Goal: Task Accomplishment & Management: Use online tool/utility

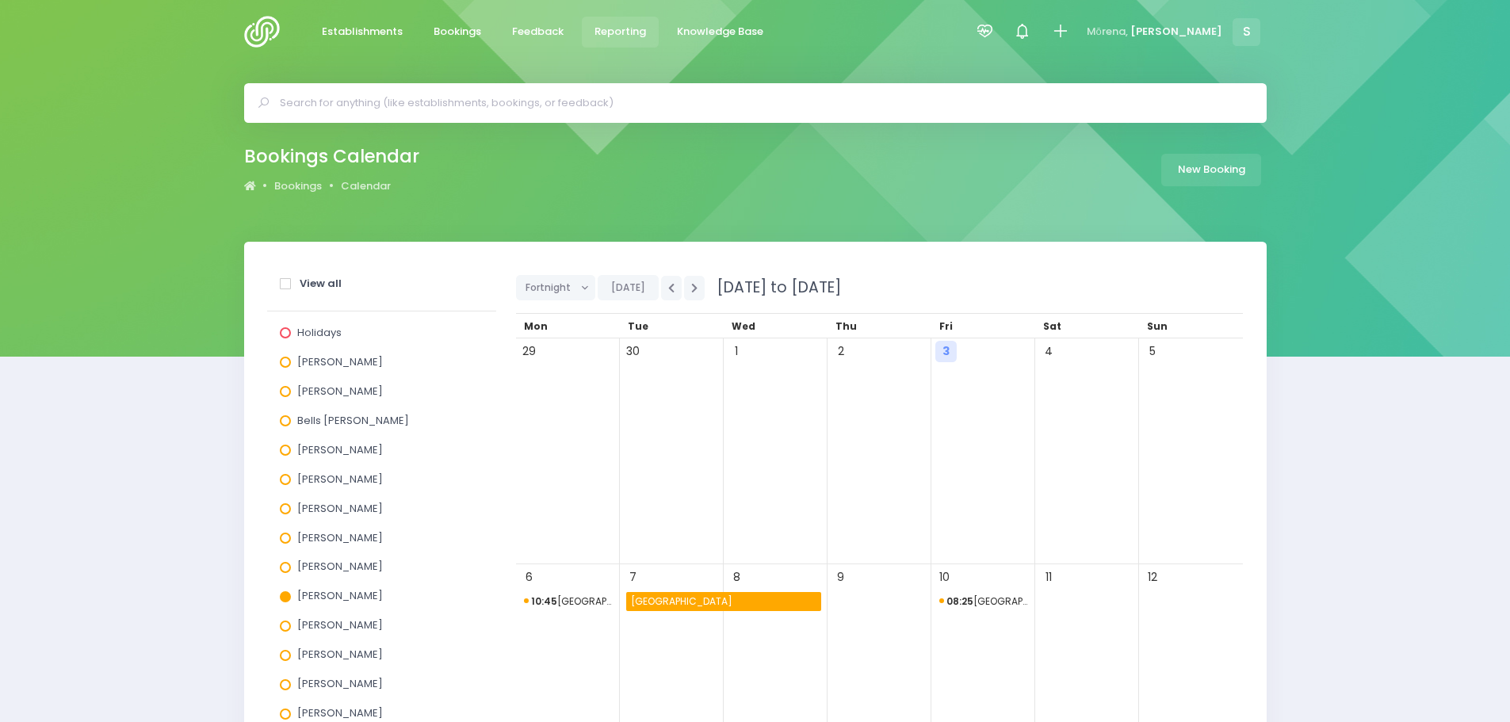
click at [616, 29] on span "Reporting" at bounding box center [620, 32] width 52 height 16
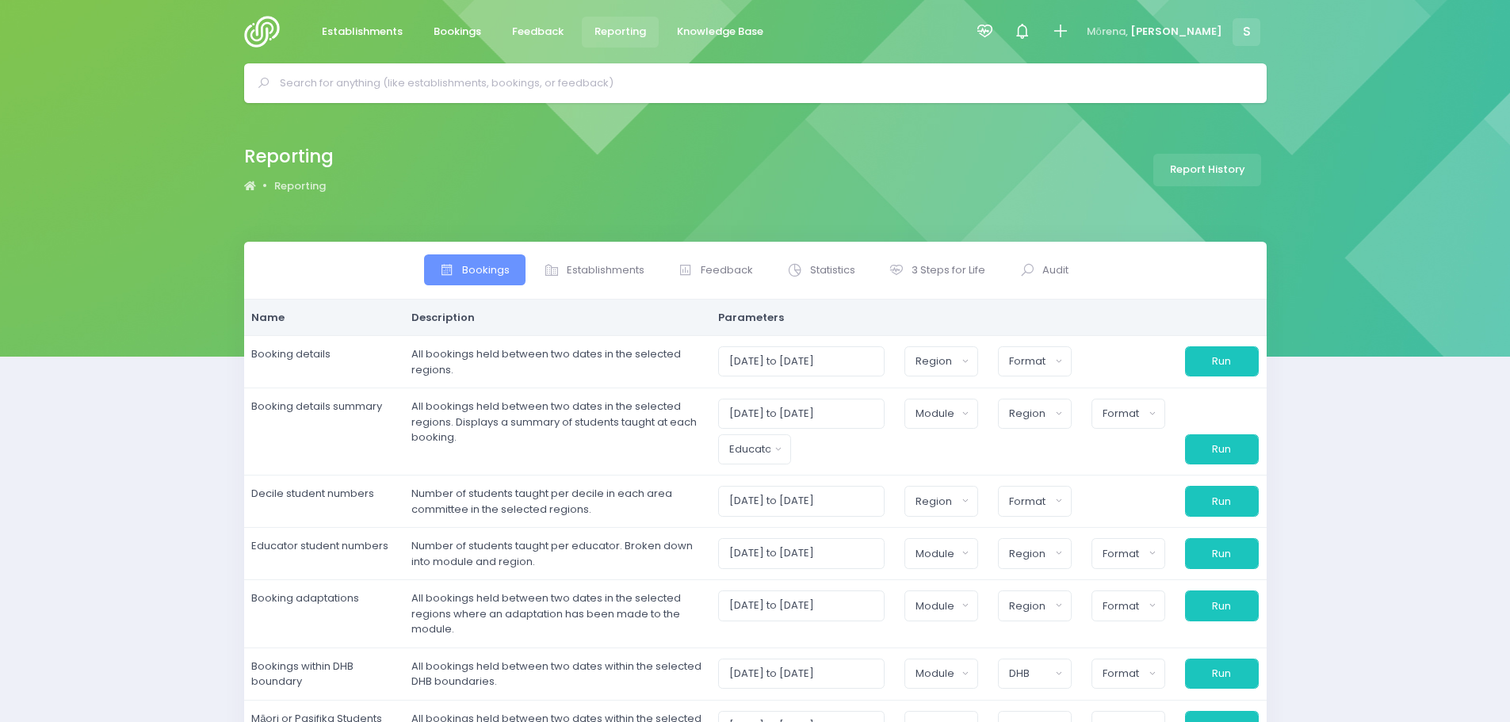
select select
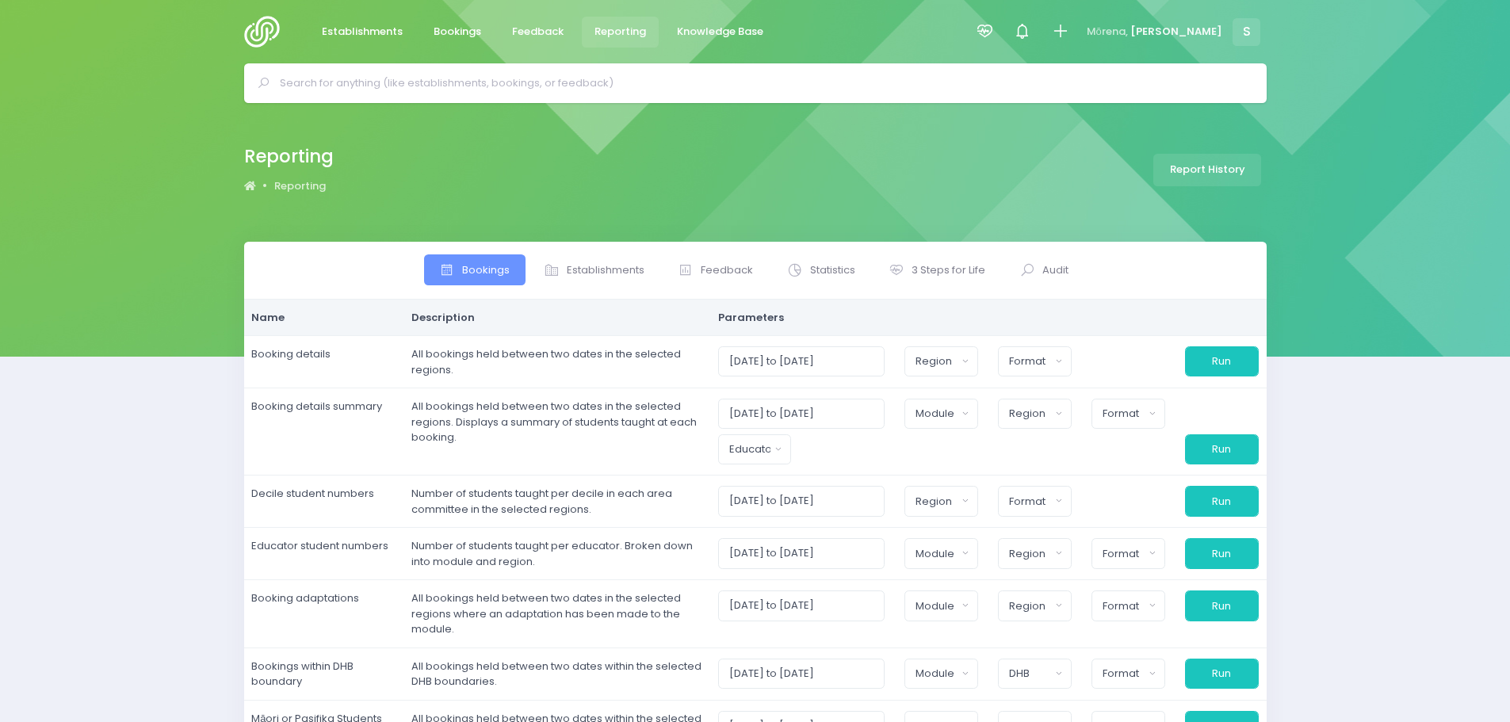
select select
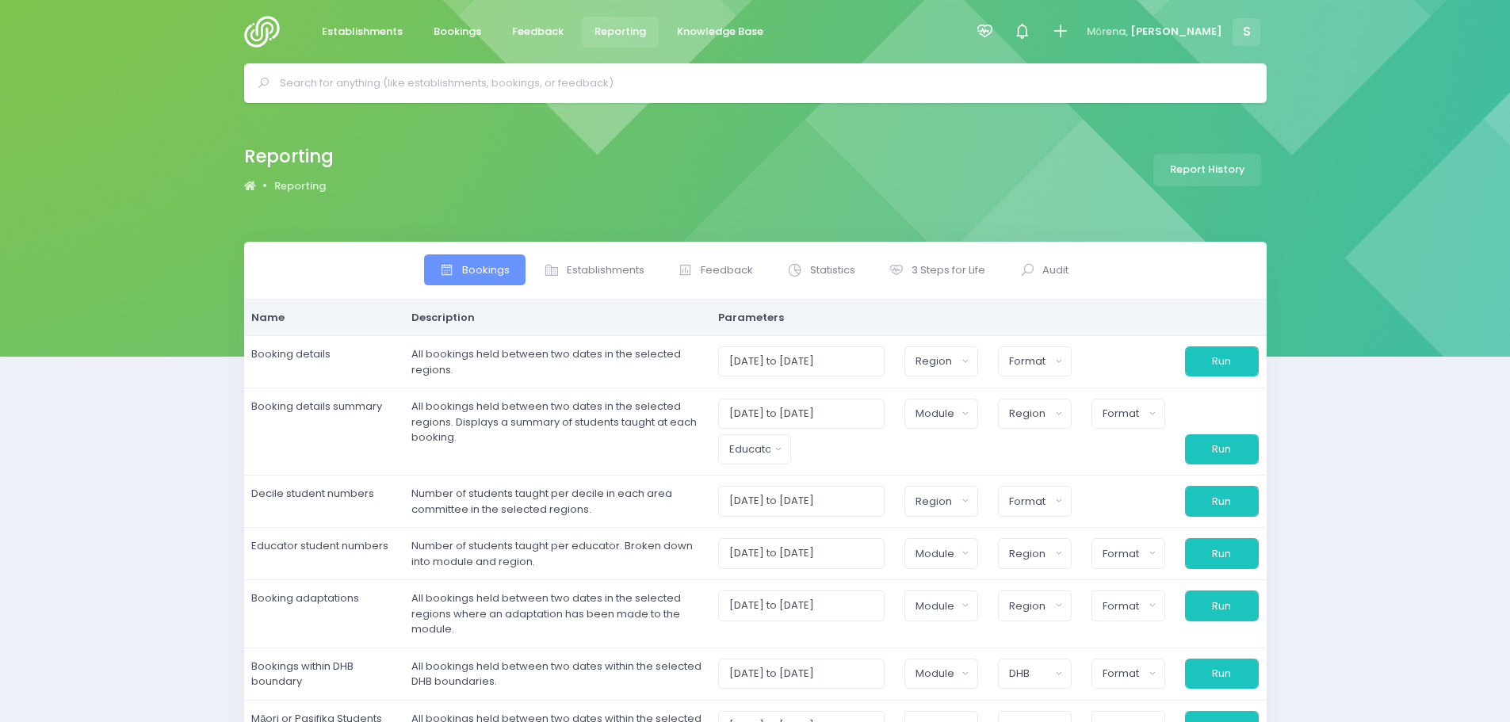
select select
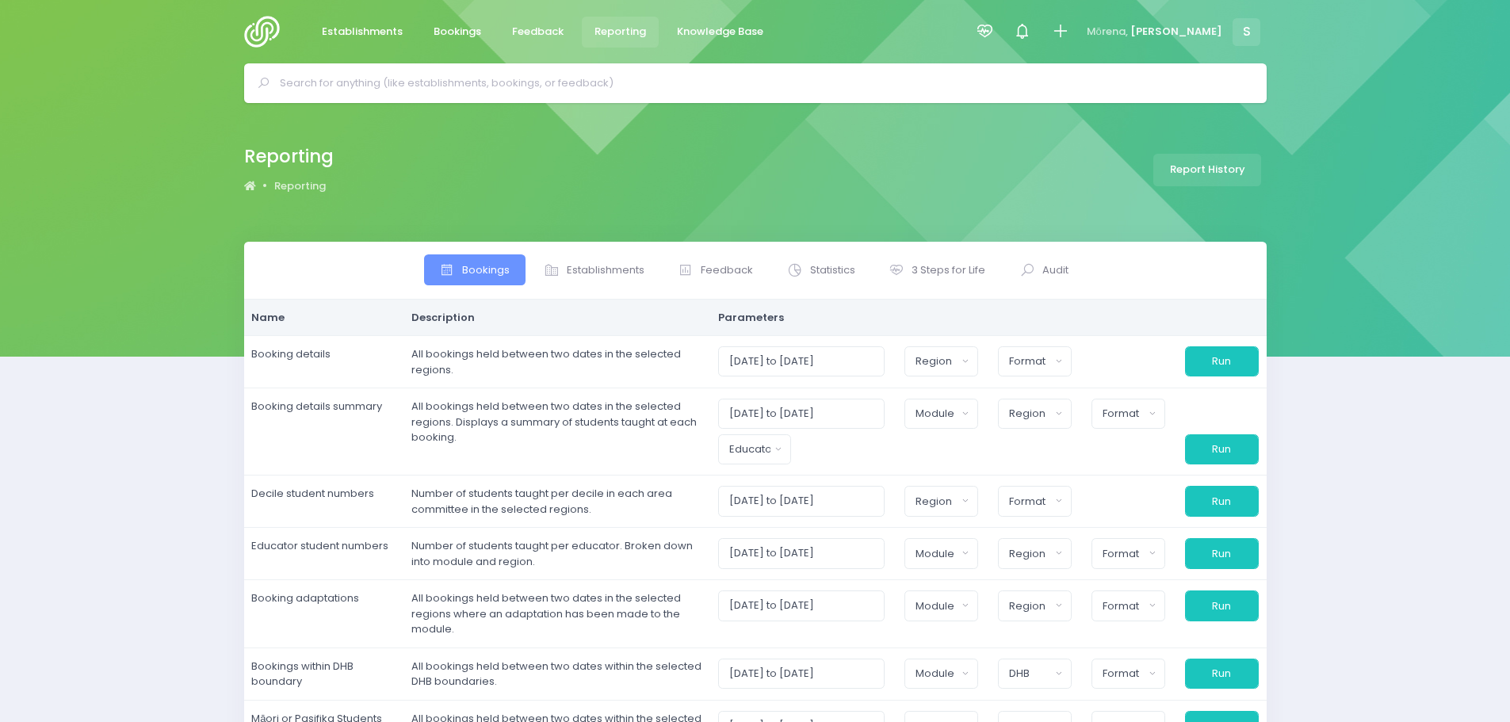
select select
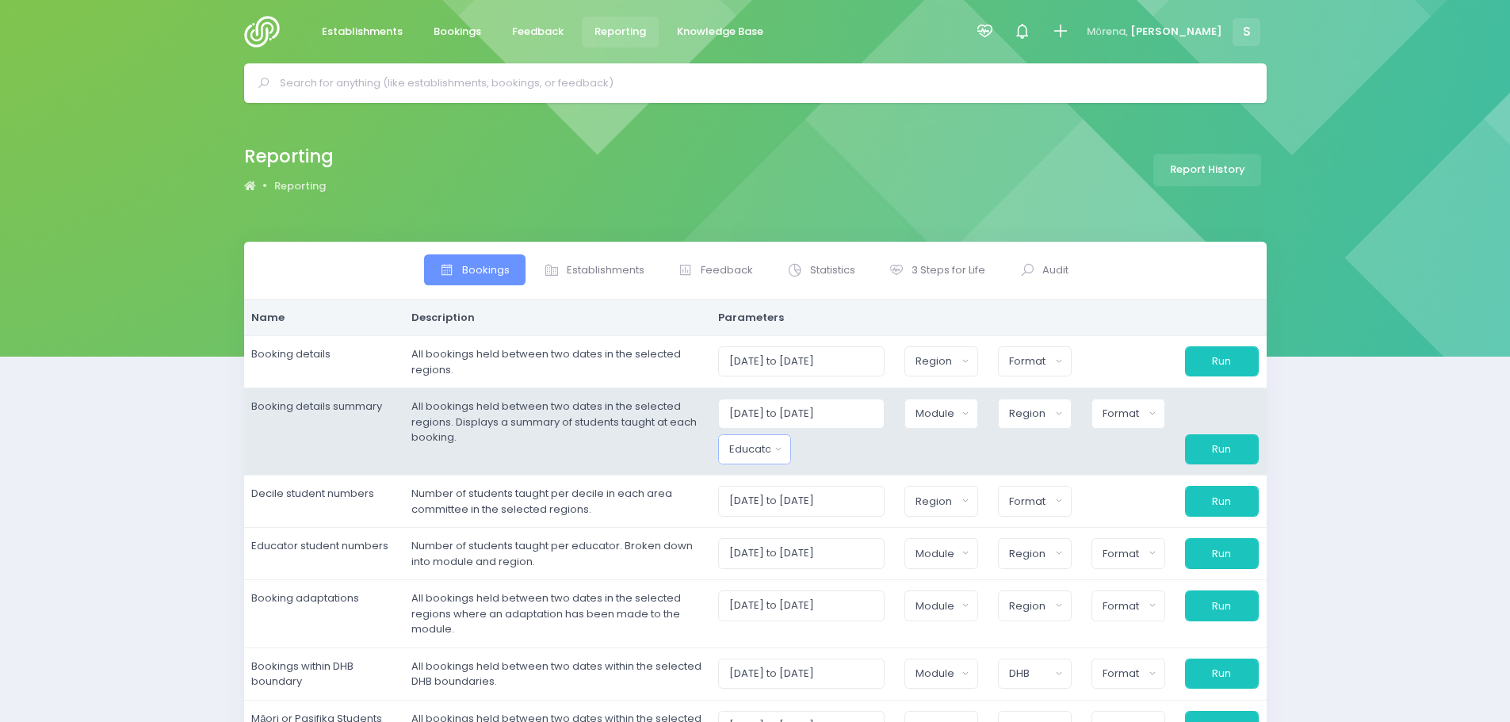
click at [792, 450] on button "Educator" at bounding box center [755, 449] width 74 height 30
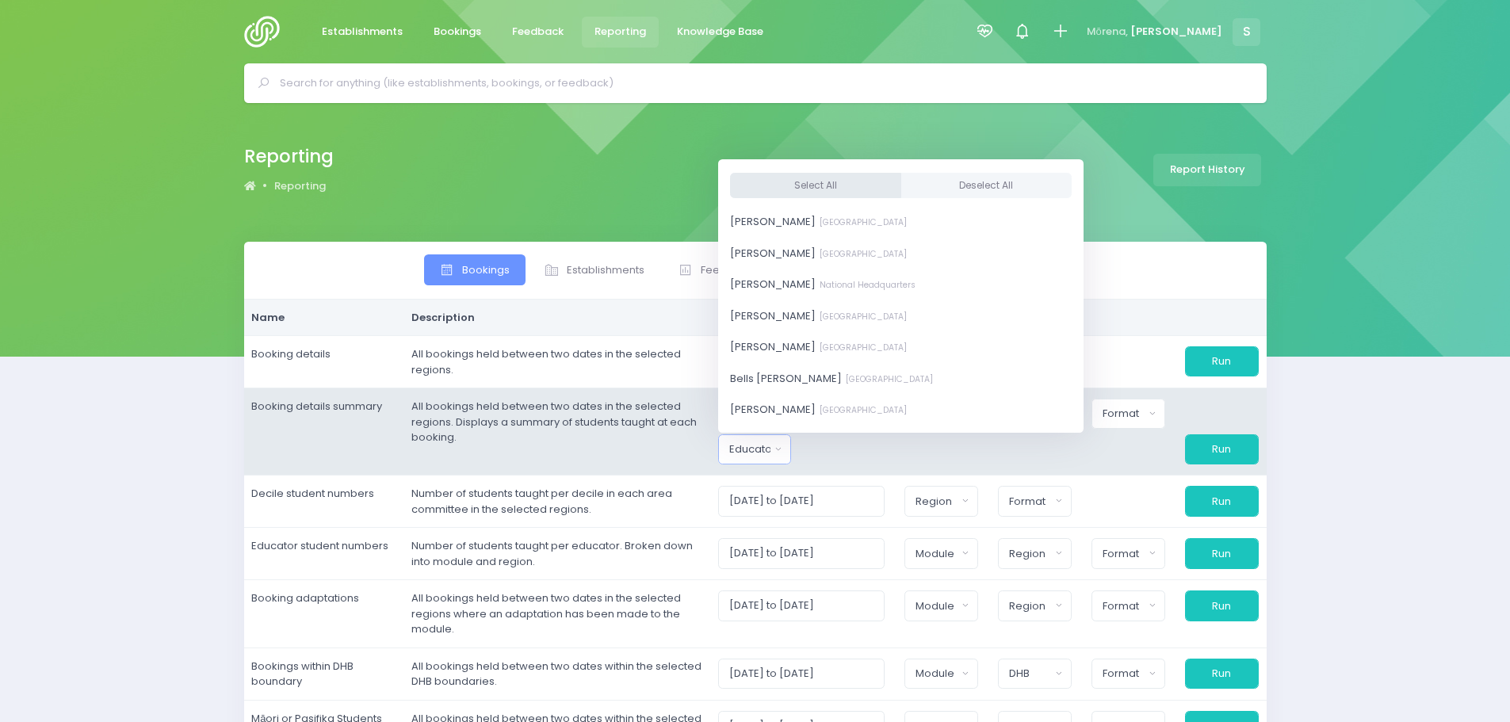
click at [807, 187] on button "Select All" at bounding box center [815, 185] width 171 height 26
select select "381987"
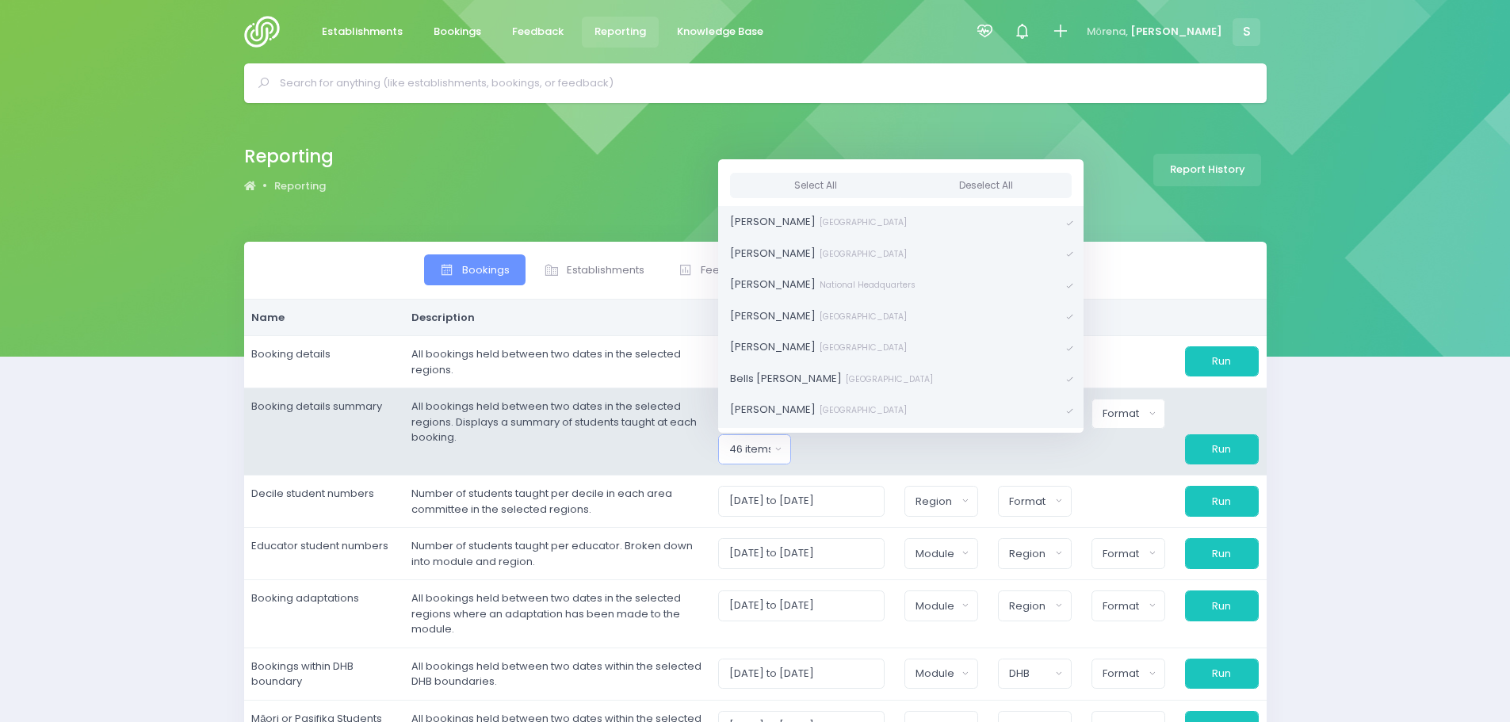
click at [834, 444] on div at bounding box center [848, 449] width 94 height 30
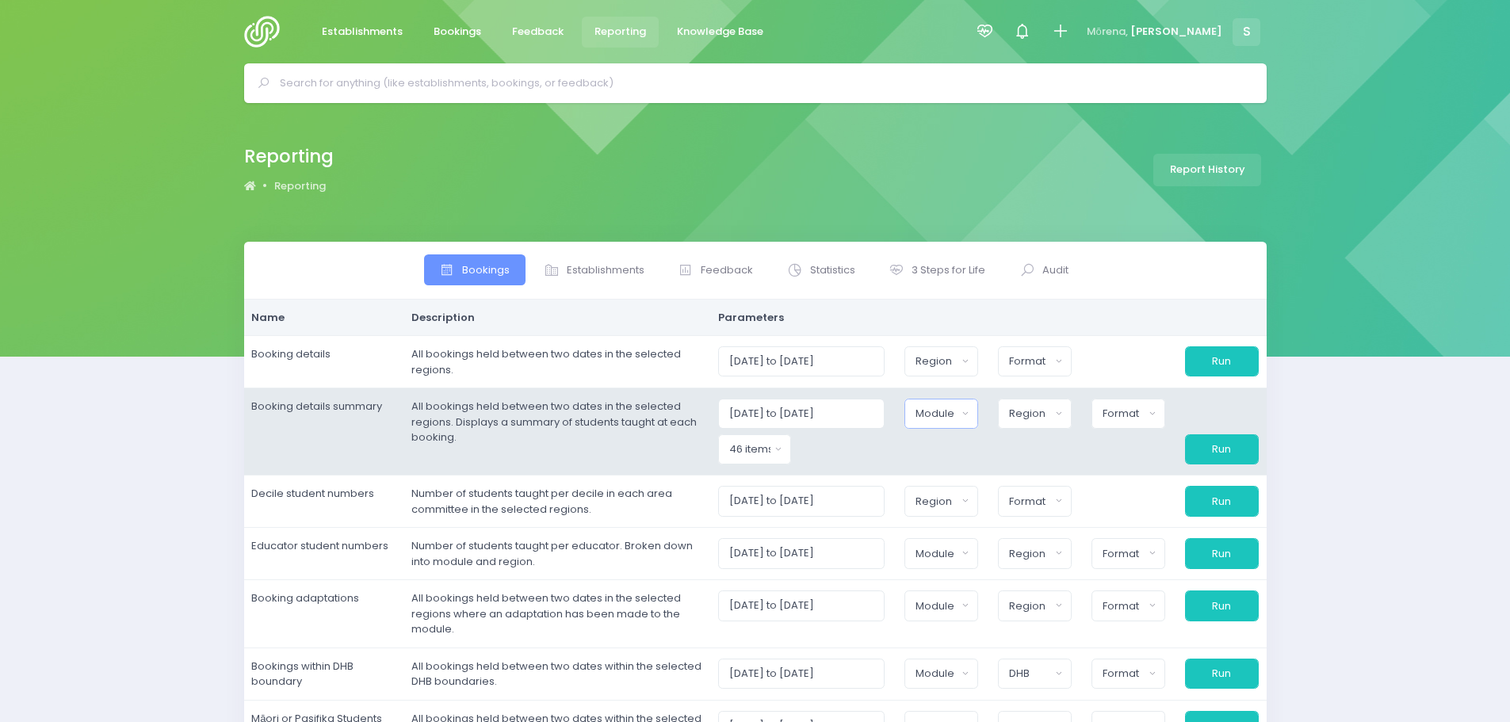
click at [928, 418] on div "Module" at bounding box center [935, 414] width 41 height 16
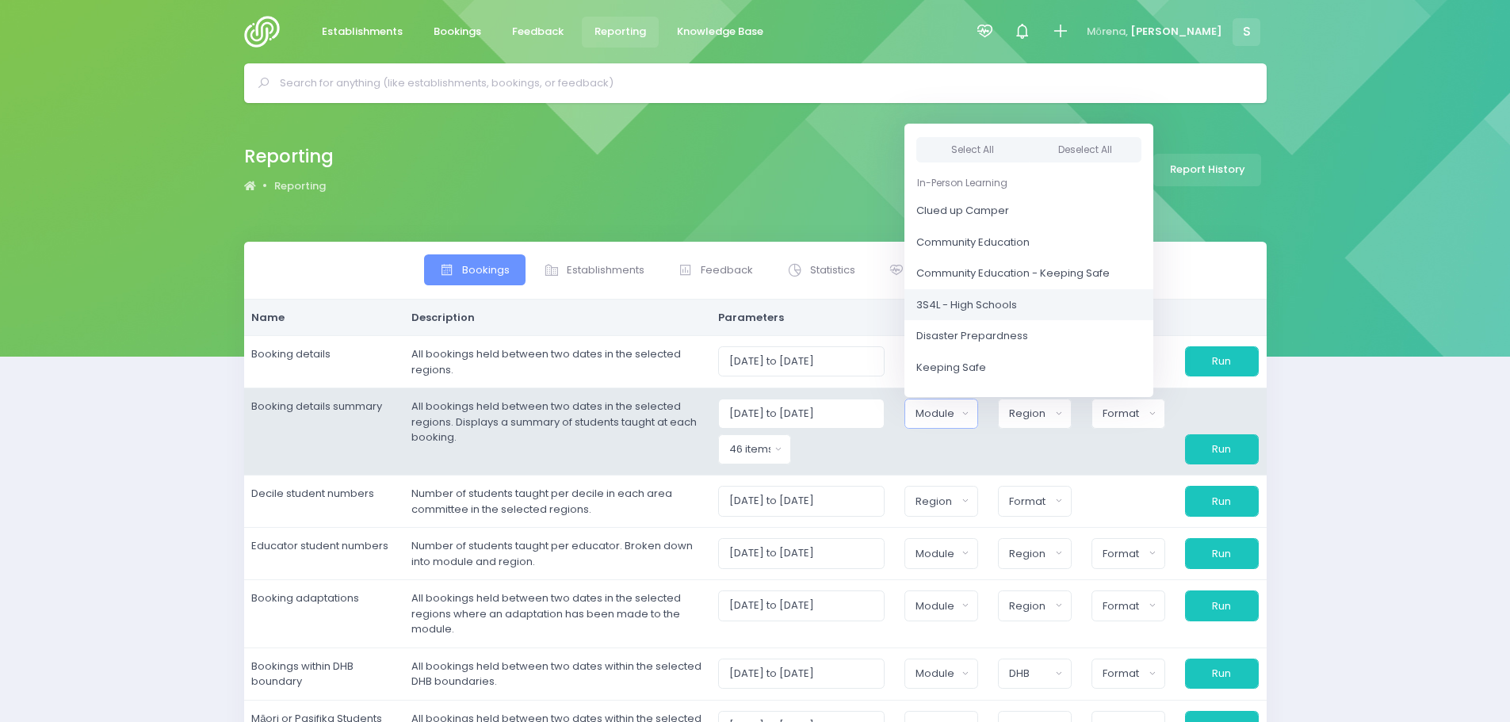
click at [960, 305] on span "3S4L - High Schools" at bounding box center [966, 305] width 101 height 16
select select "3S4L - High Schools"
click at [1042, 423] on button "Region" at bounding box center [1035, 414] width 74 height 30
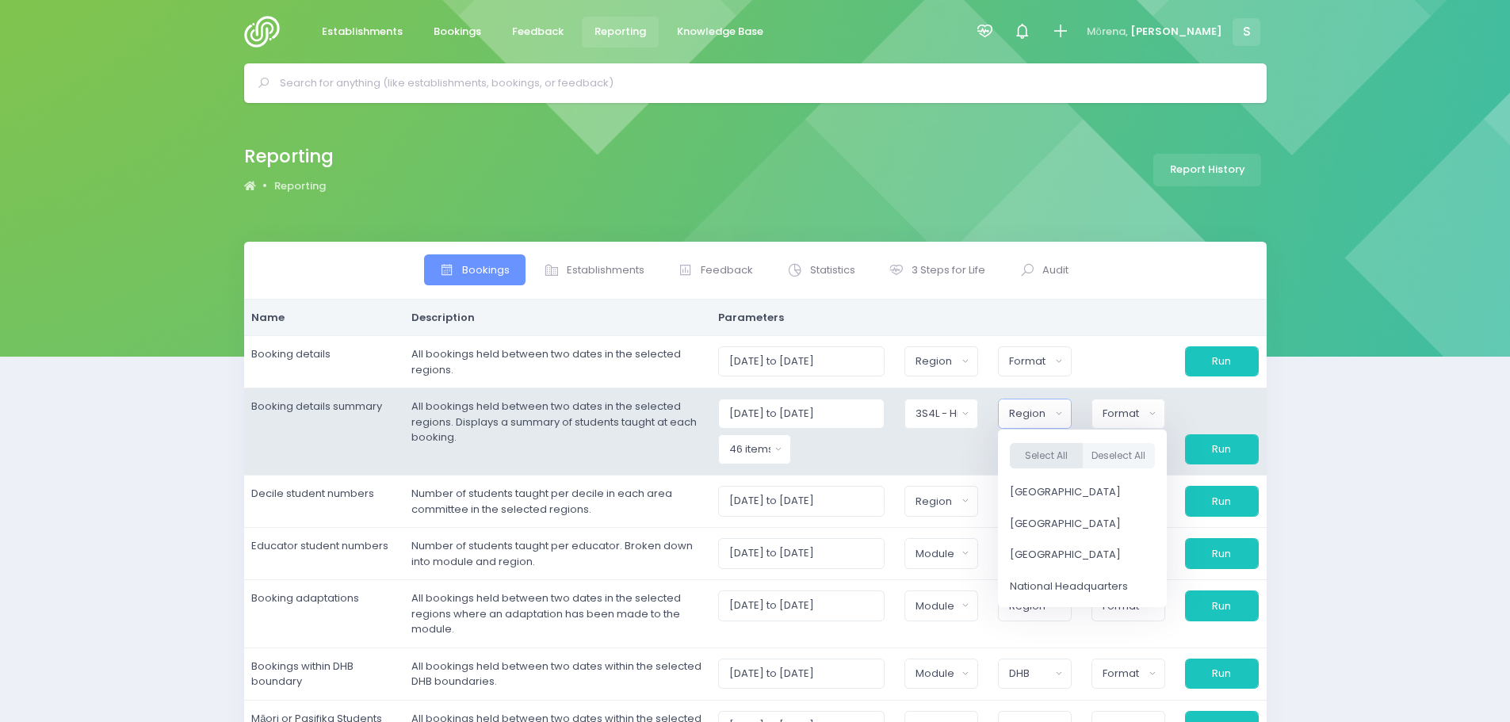
click at [1043, 456] on button "Select All" at bounding box center [1046, 456] width 73 height 26
select select "Northern"
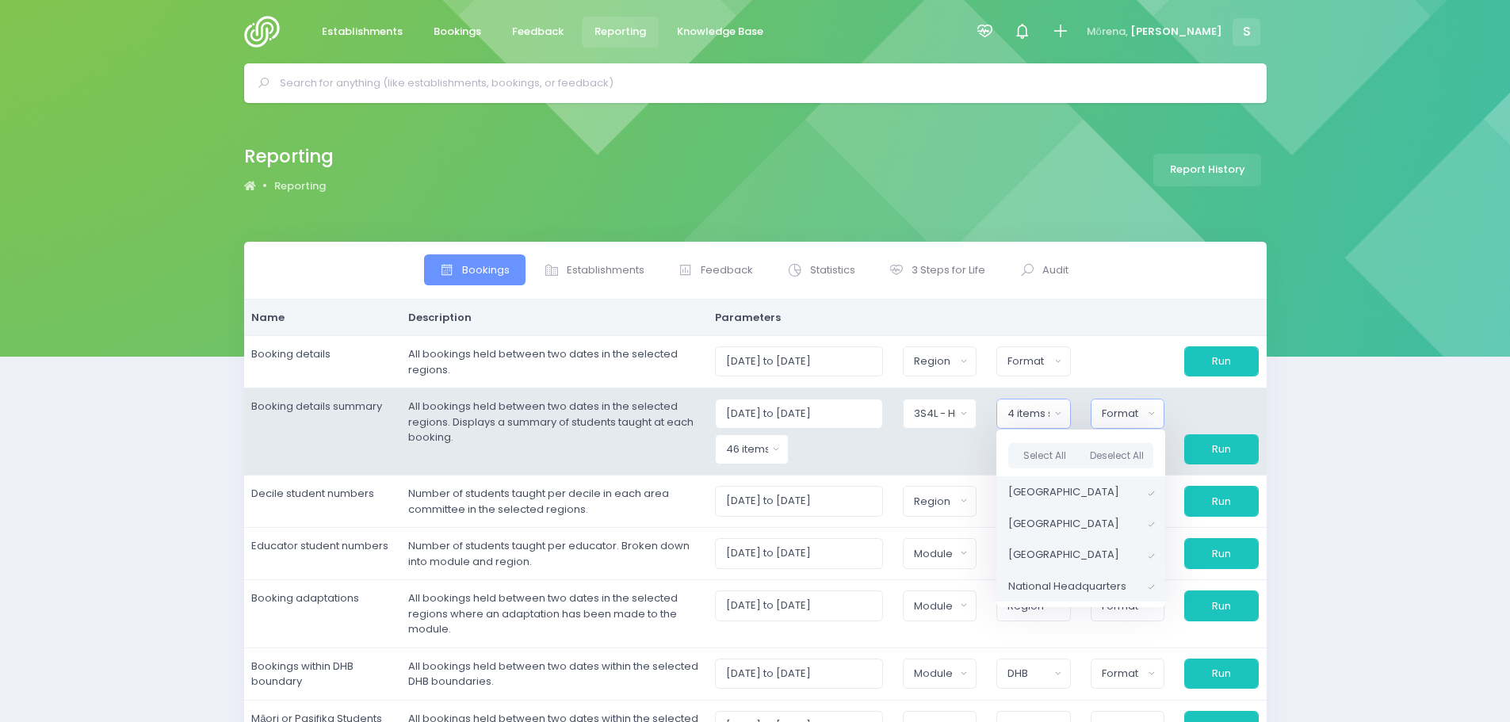
click at [1122, 420] on div "Format" at bounding box center [1122, 414] width 42 height 16
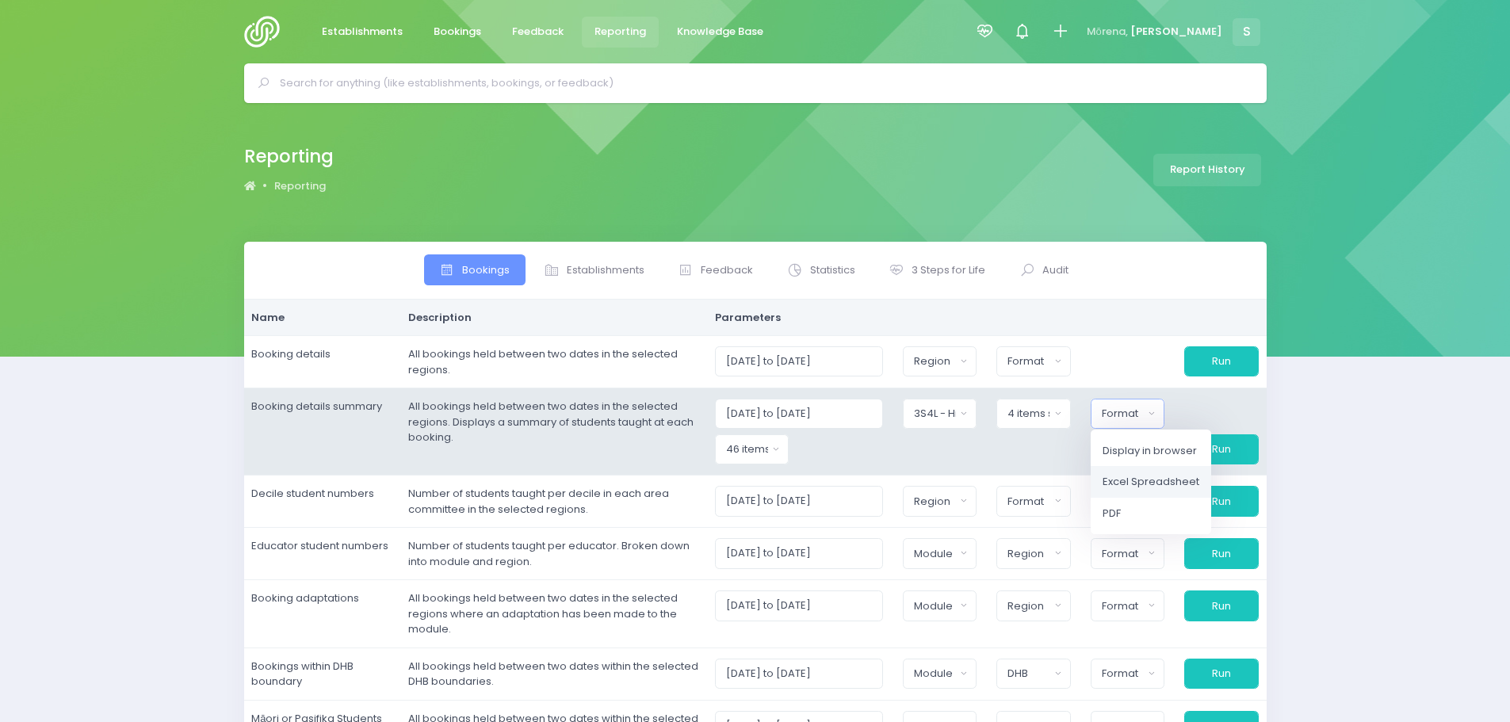
click at [1125, 484] on span "Excel Spreadsheet" at bounding box center [1150, 482] width 97 height 16
select select "excel"
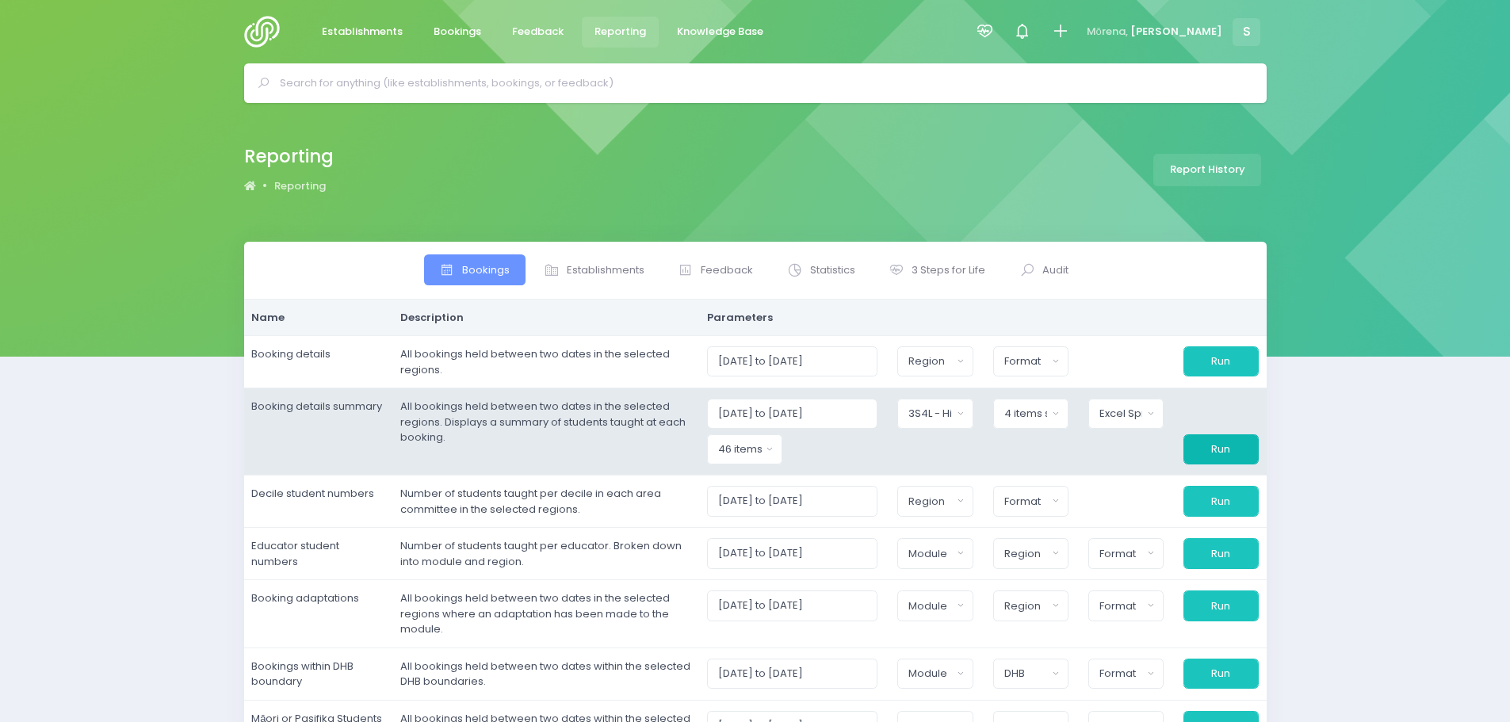
click at [1215, 442] on button "Run" at bounding box center [1220, 449] width 75 height 30
